Goal: Navigation & Orientation: Find specific page/section

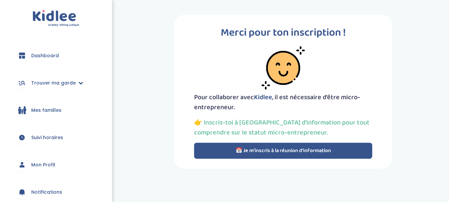
click at [78, 85] on icon at bounding box center [80, 82] width 5 height 5
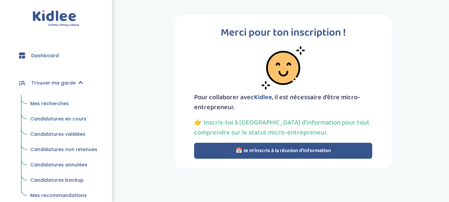
click at [52, 119] on span "Candidatures en cours" at bounding box center [58, 118] width 56 height 7
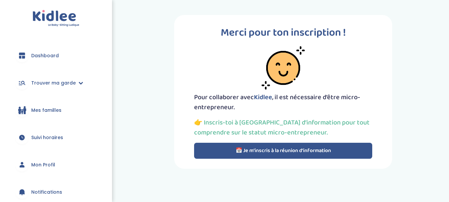
click at [46, 59] on span "Dashboard" at bounding box center [45, 55] width 28 height 7
